Goal: Complete application form: Complete application form

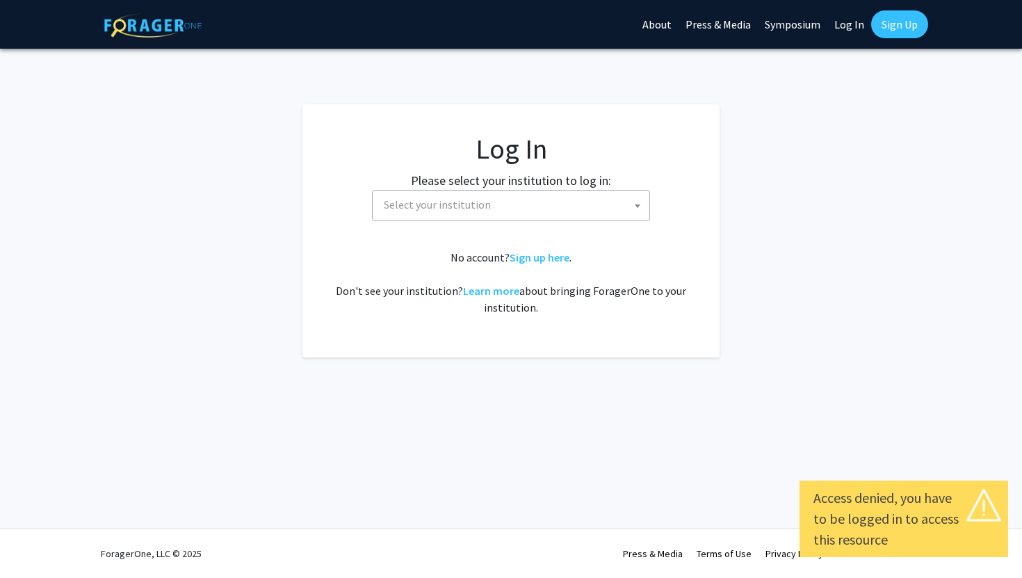
select select
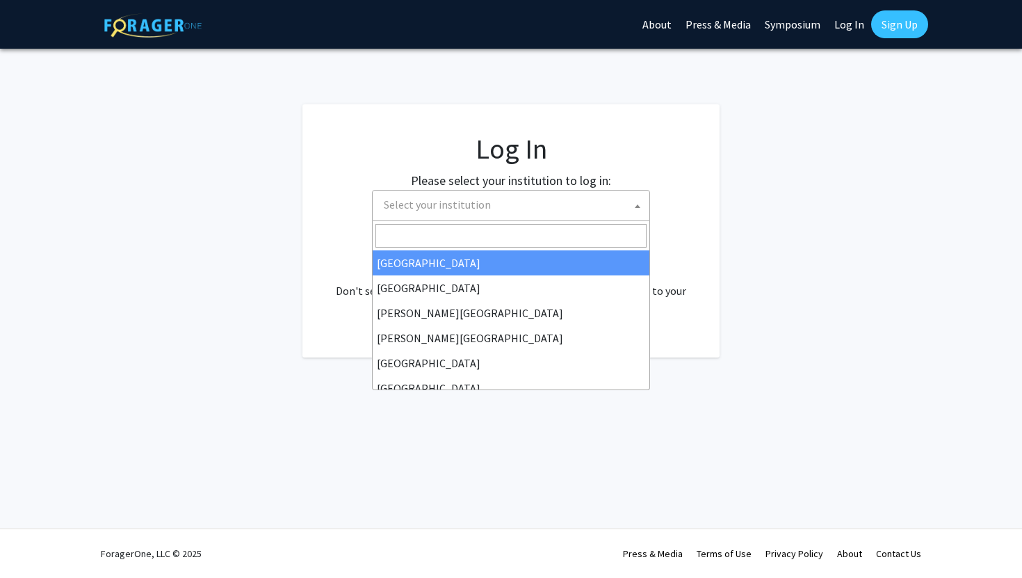
click at [568, 201] on span "Select your institution" at bounding box center [513, 205] width 271 height 29
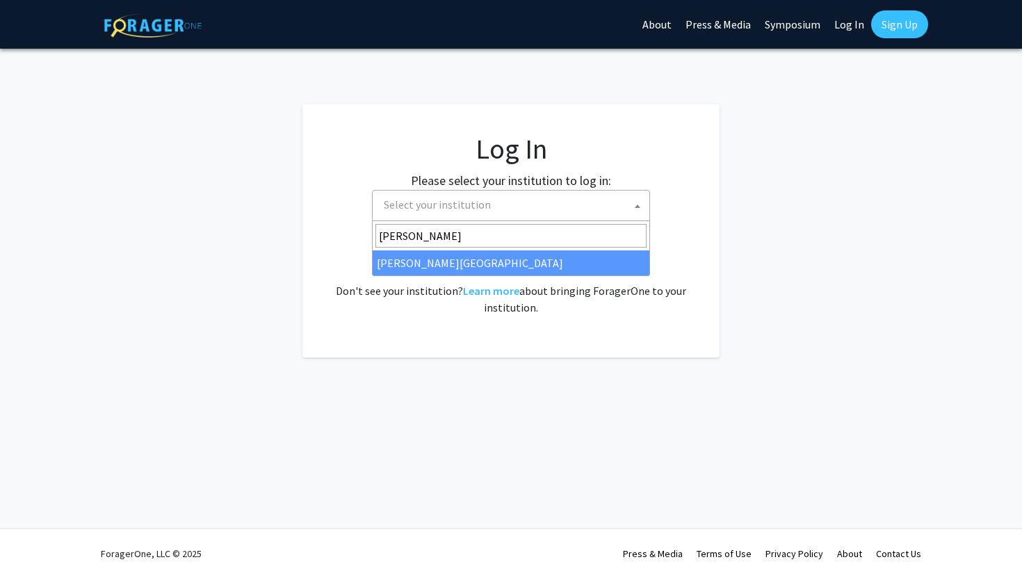
type input "thom"
select select "24"
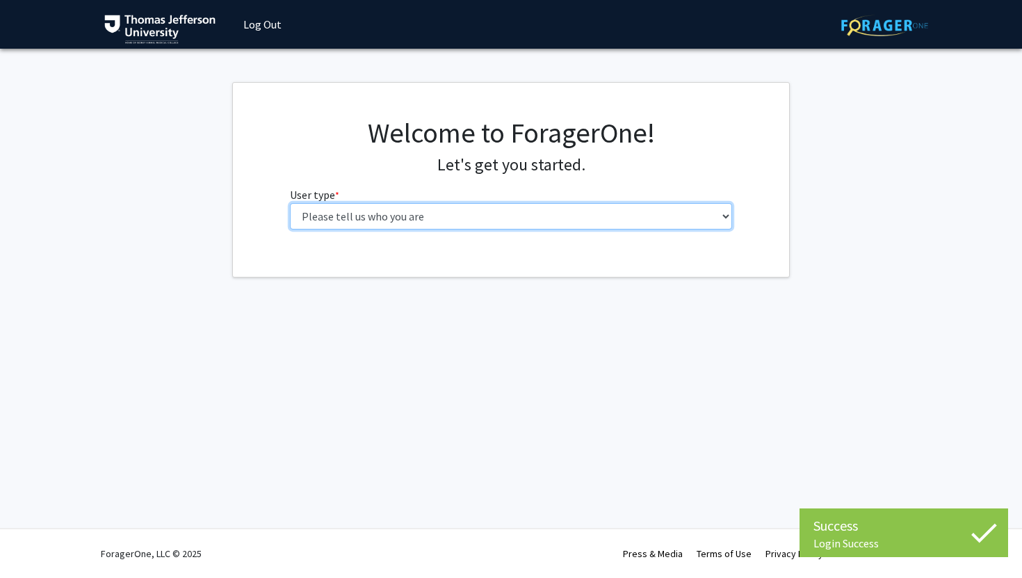
click at [553, 213] on select "Please tell us who you are Undergraduate Student Master's Student Doctoral Cand…" at bounding box center [511, 216] width 443 height 26
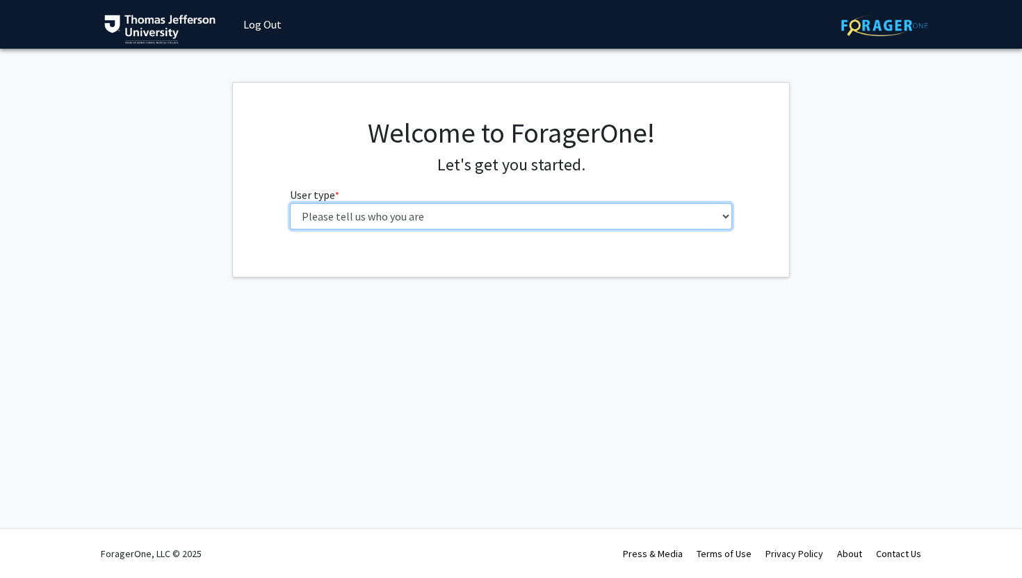
select select "3: doc"
click at [290, 203] on select "Please tell us who you are Undergraduate Student Master's Student Doctoral Cand…" at bounding box center [511, 216] width 443 height 26
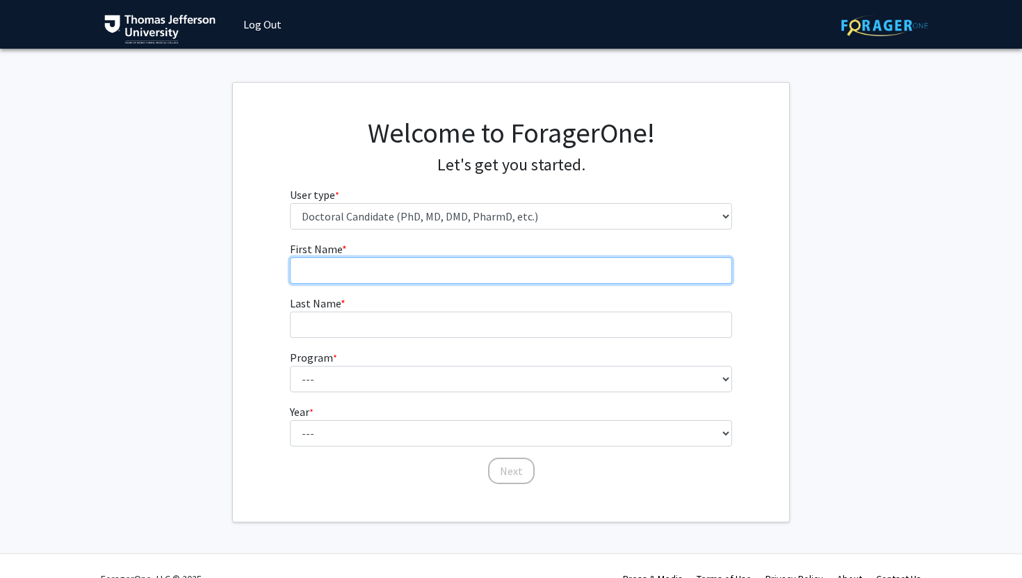
click at [542, 269] on input "First Name * required" at bounding box center [511, 270] width 443 height 26
type input "Aditi"
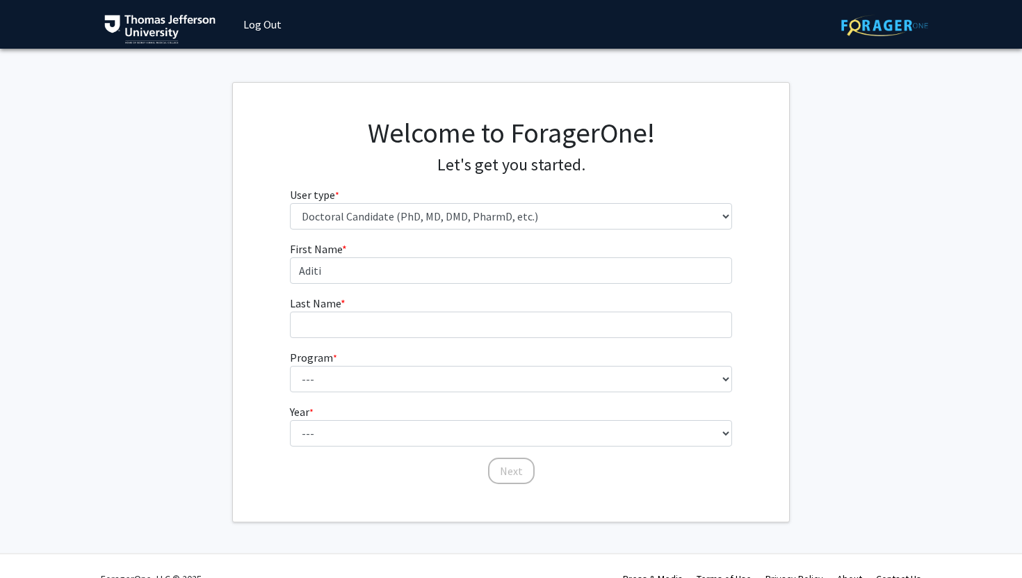
type input "[PERSON_NAME]"
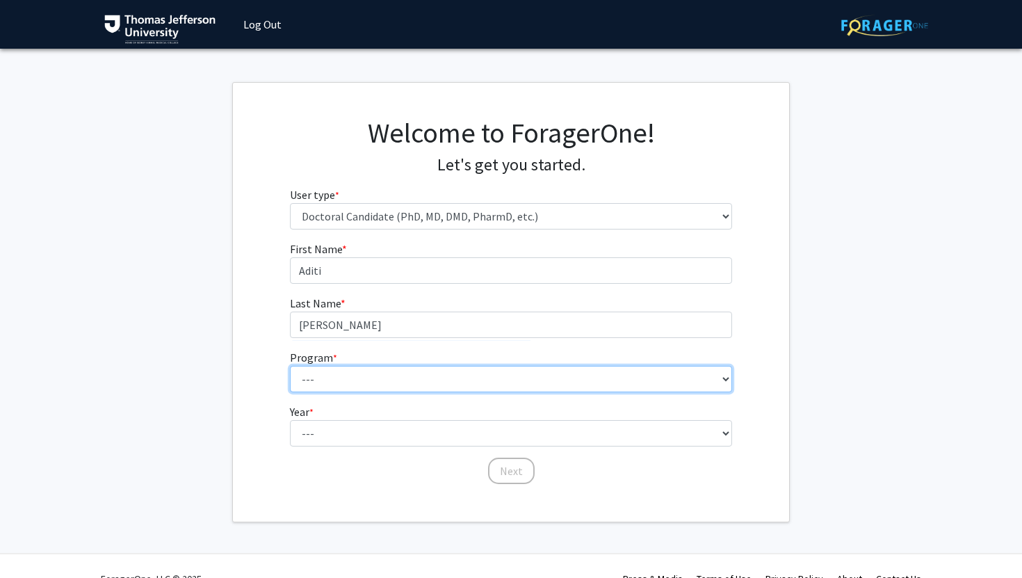
click at [437, 373] on select "--- Accelerated 3+3 BS in Health Sciences/Doctor of [MEDICAL_DATA] Accelerated …" at bounding box center [511, 379] width 443 height 26
select select "35: 815"
click at [290, 366] on select "--- Accelerated 3+3 BS in Health Sciences/Doctor of [MEDICAL_DATA] Accelerated …" at bounding box center [511, 379] width 443 height 26
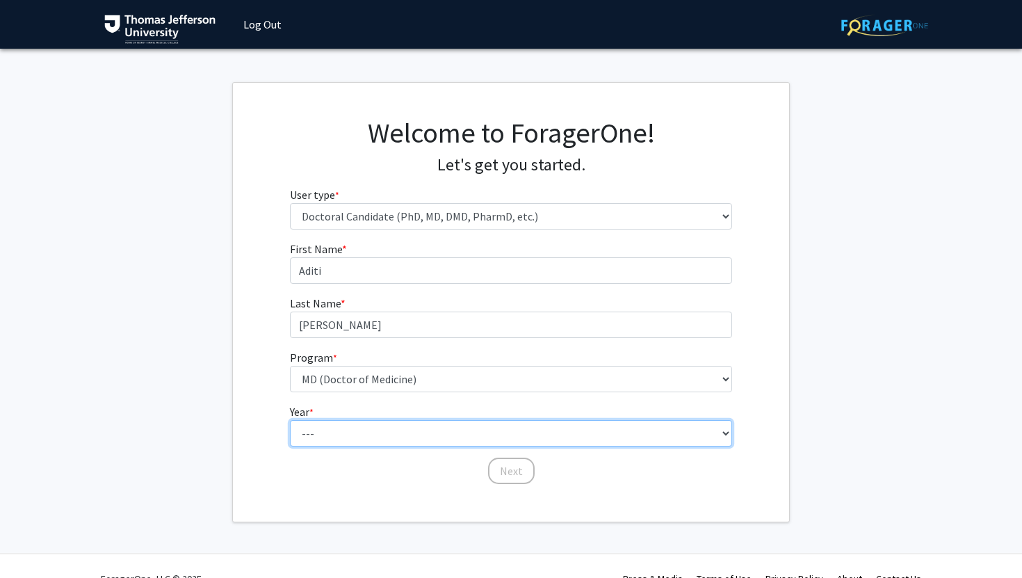
click at [385, 441] on select "--- First Year Second Year Third Year Fourth Year Fifth Year Sixth Year Seventh…" at bounding box center [511, 433] width 443 height 26
select select "1: first_year"
click at [290, 420] on select "--- First Year Second Year Third Year Fourth Year Fifth Year Sixth Year Seventh…" at bounding box center [511, 433] width 443 height 26
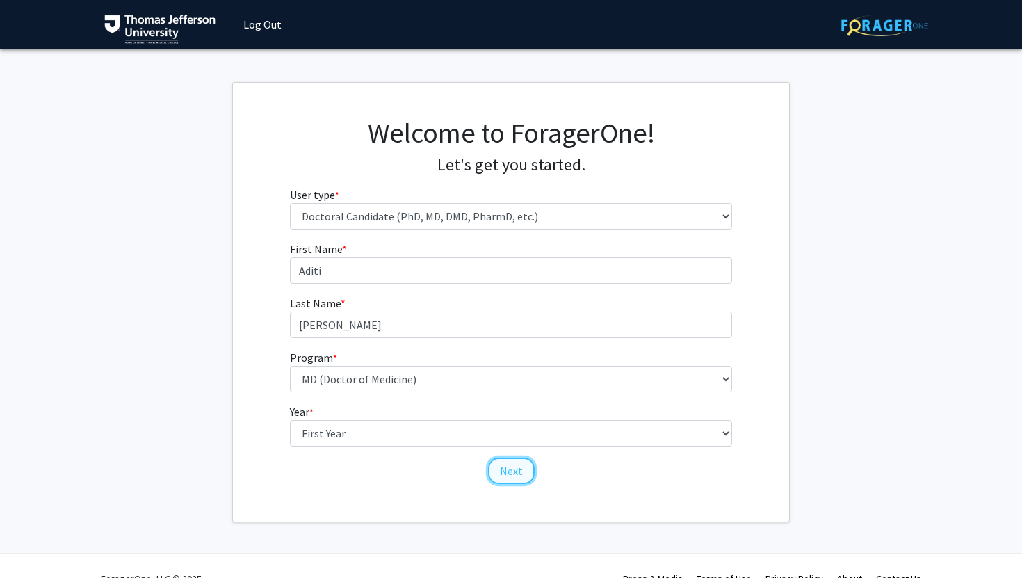
click at [506, 473] on button "Next" at bounding box center [511, 471] width 47 height 26
